Goal: Communication & Community: Answer question/provide support

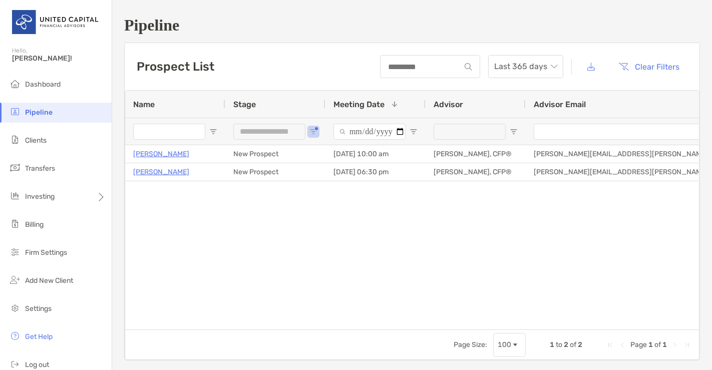
click at [317, 133] on div "**********" at bounding box center [275, 131] width 100 height 27
click at [316, 133] on span "Open Filter Menu" at bounding box center [313, 132] width 8 height 8
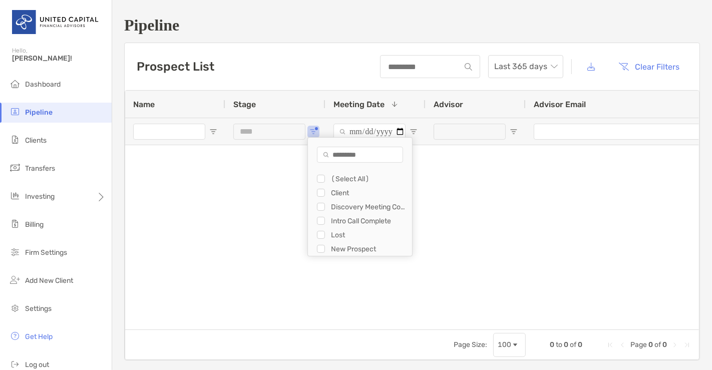
type input "**********"
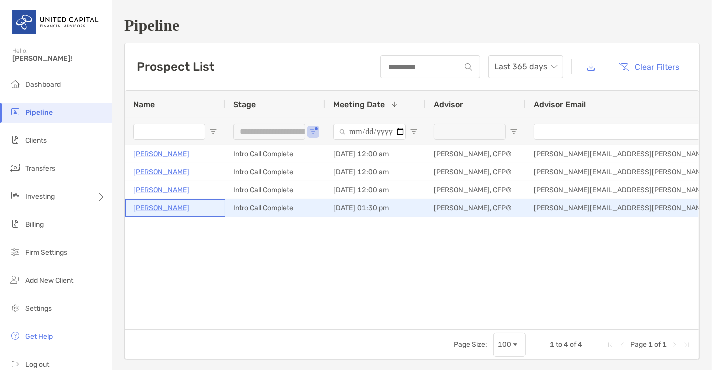
click at [168, 209] on p "[PERSON_NAME]" at bounding box center [161, 208] width 56 height 13
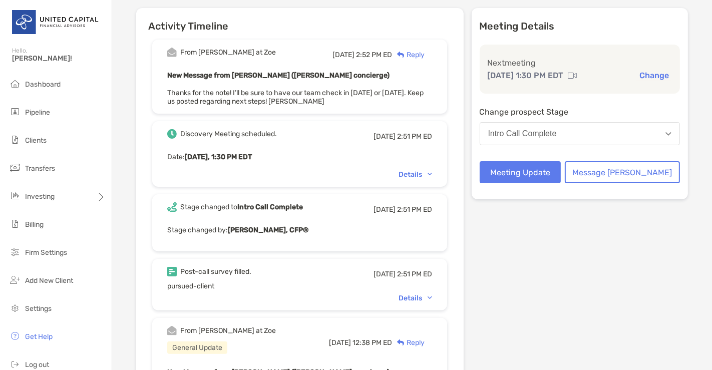
scroll to position [106, 0]
click at [424, 298] on div "Details" at bounding box center [415, 297] width 34 height 9
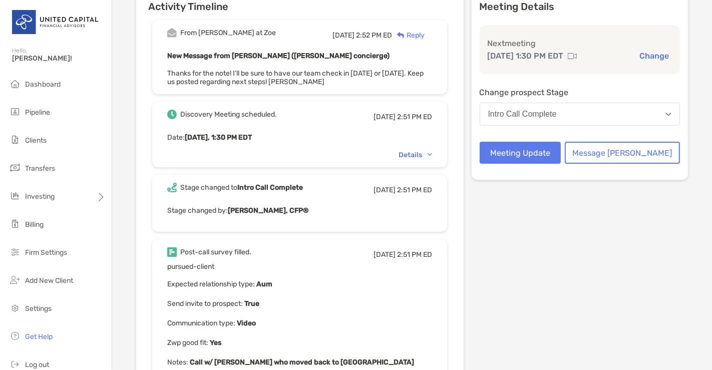
scroll to position [0, 0]
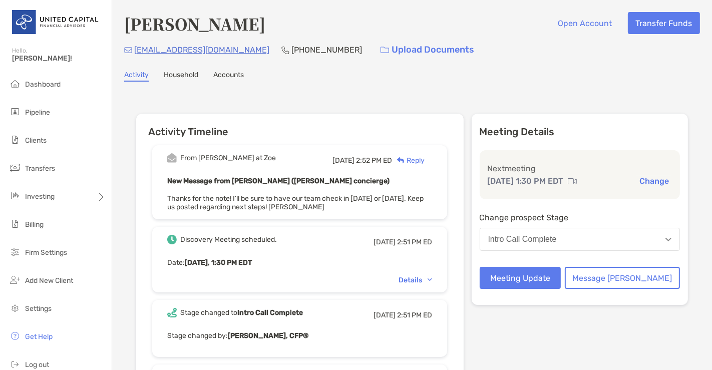
click at [638, 176] on button "Change" at bounding box center [654, 181] width 36 height 11
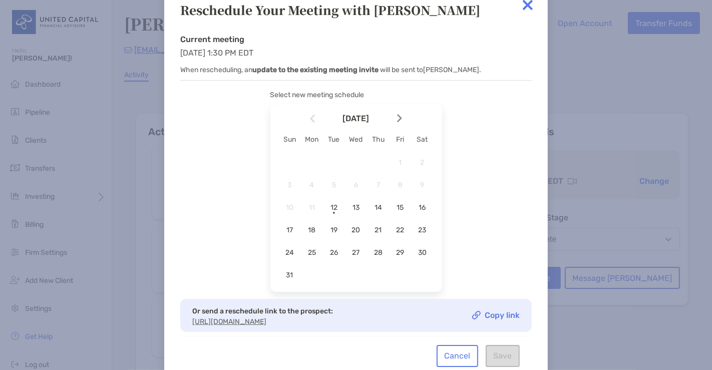
click at [527, 11] on img at bounding box center [527, 5] width 20 height 20
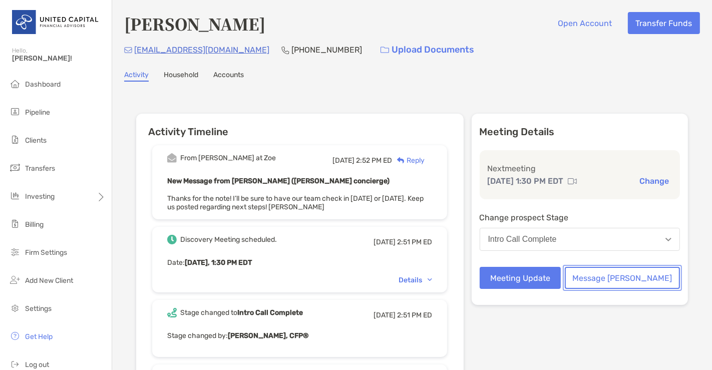
click at [624, 275] on button "Message Zoe" at bounding box center [621, 278] width 115 height 22
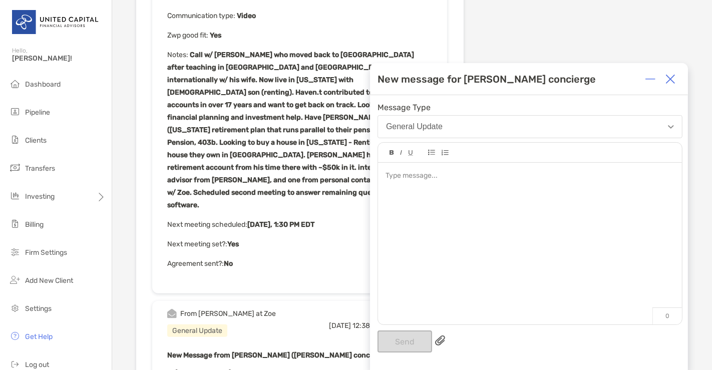
scroll to position [433, 0]
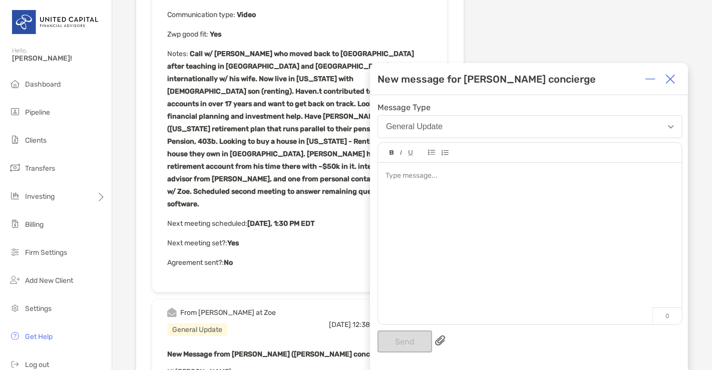
click at [239, 255] on div "From Matthew at Zoe Mon, Aug 4 2:52 PM ED Reply New Message from Matthew Wiener…" at bounding box center [299, 133] width 327 height 859
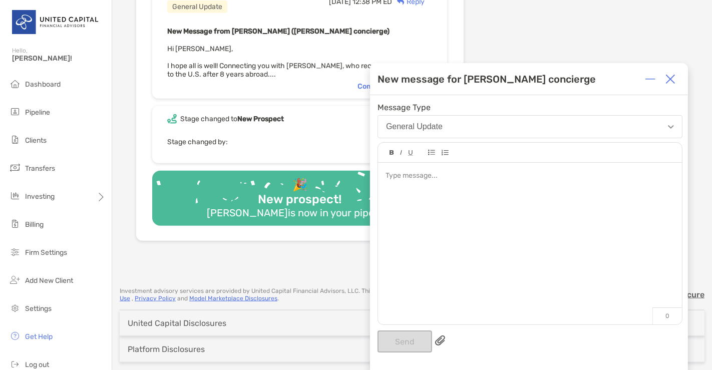
click at [408, 218] on div at bounding box center [530, 239] width 304 height 152
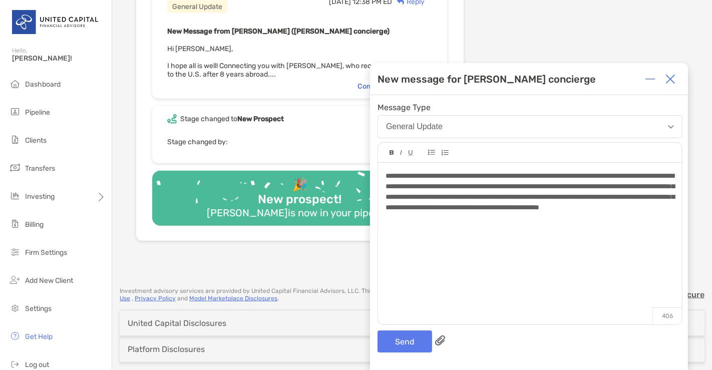
click at [527, 211] on span "**********" at bounding box center [529, 191] width 289 height 39
click at [422, 335] on button "Send" at bounding box center [404, 341] width 55 height 22
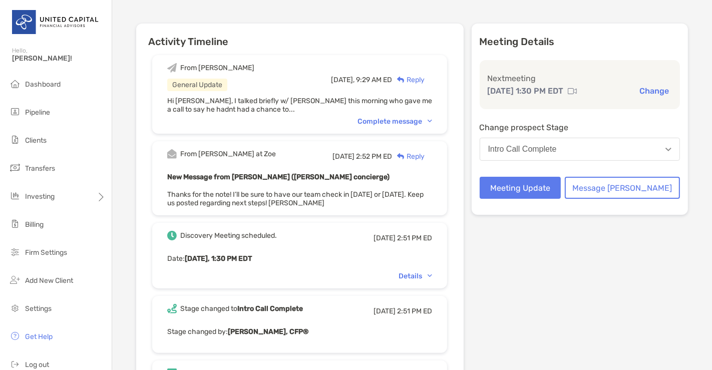
scroll to position [0, 0]
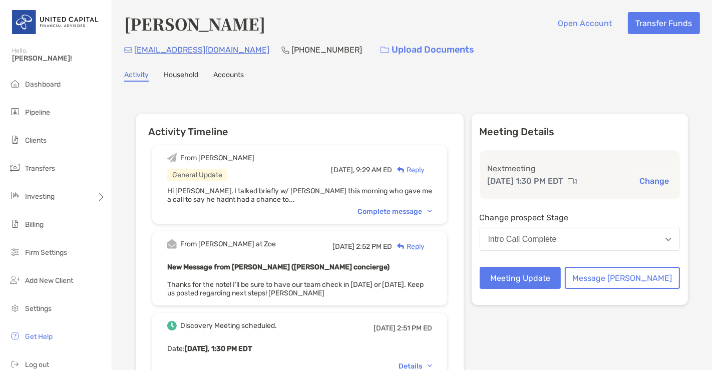
click at [628, 237] on button "Intro Call Complete" at bounding box center [579, 239] width 201 height 23
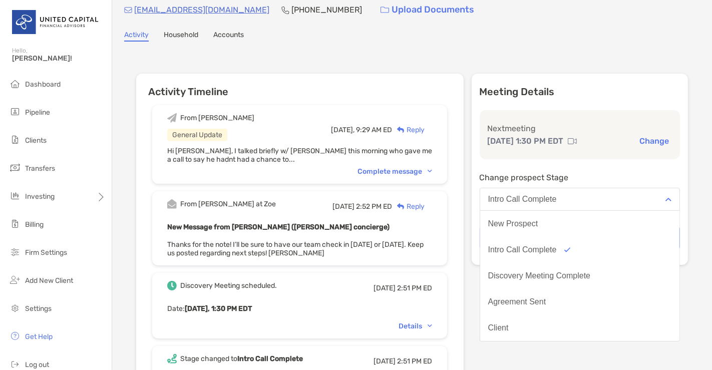
scroll to position [42, 0]
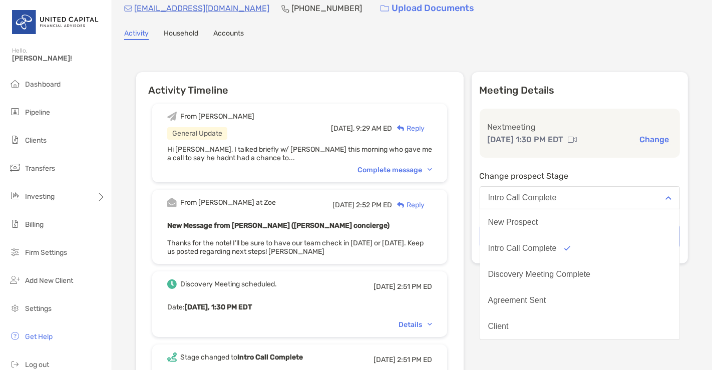
click at [620, 145] on div "Next meeting Aug 12, 1:30 PM EDT Change" at bounding box center [579, 133] width 201 height 49
